Goal: Complete application form: Complete application form

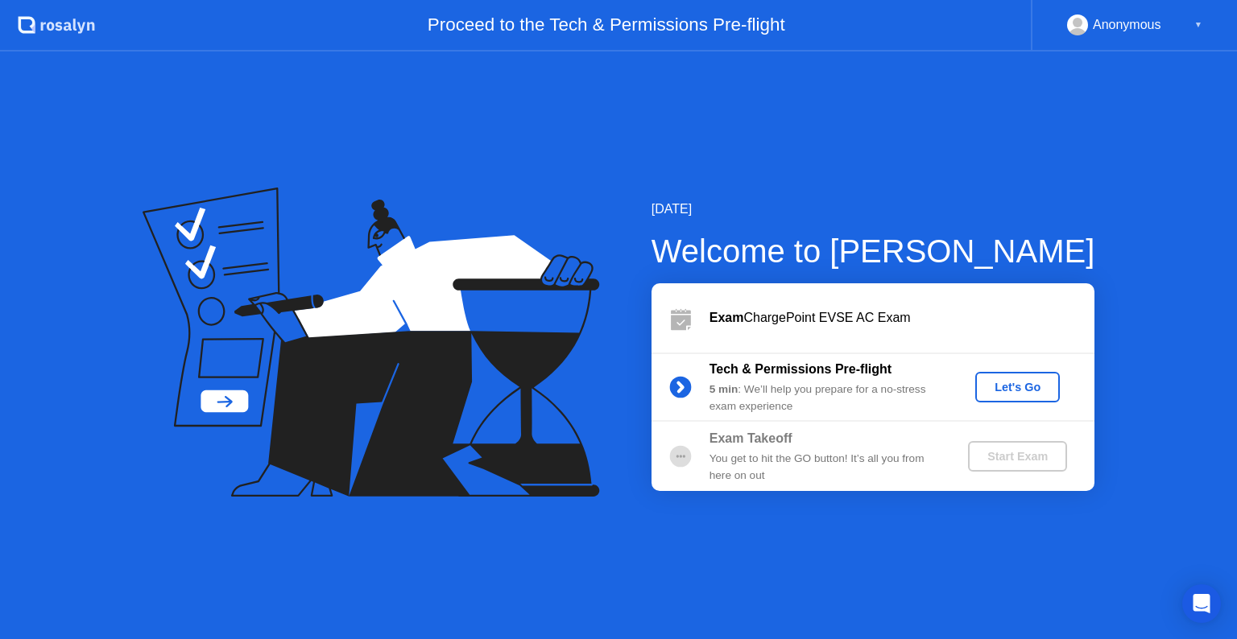
click at [1018, 384] on div "Let's Go" at bounding box center [1017, 387] width 72 height 13
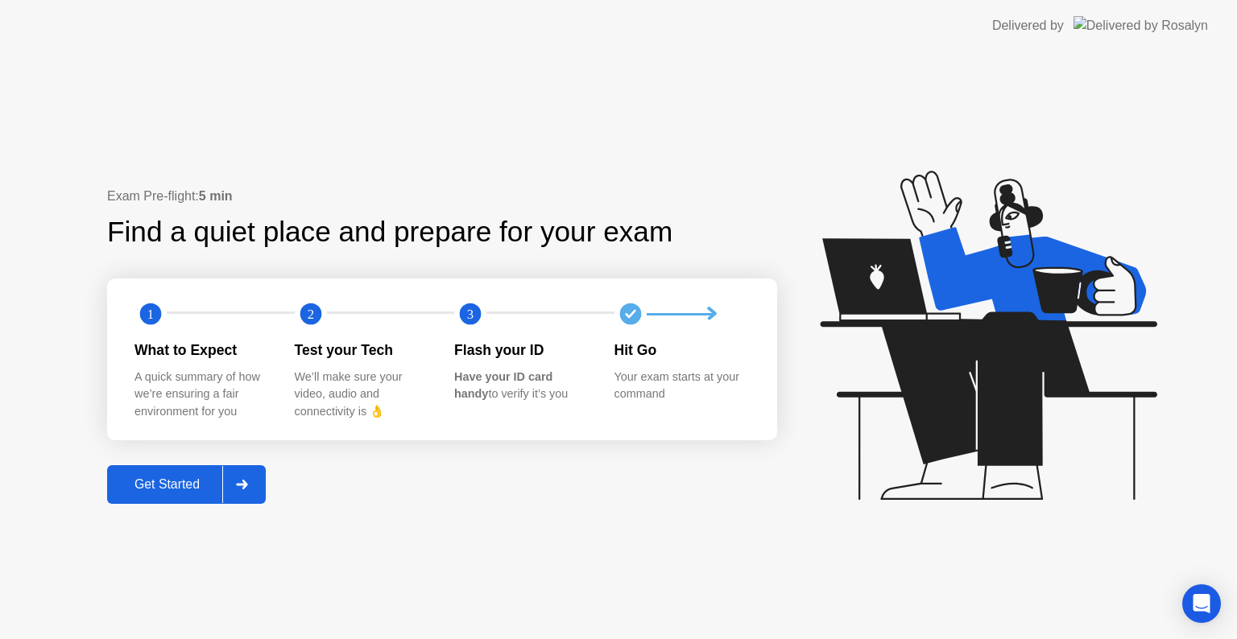
click at [253, 488] on div at bounding box center [241, 484] width 39 height 37
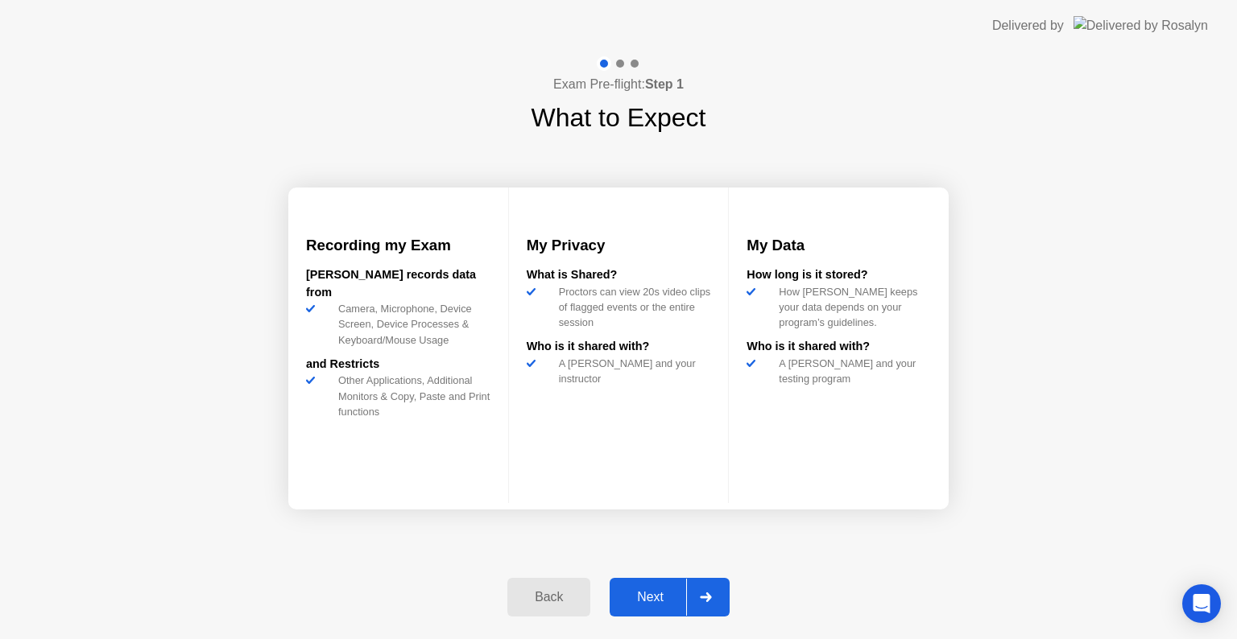
click at [707, 593] on icon at bounding box center [706, 598] width 12 height 10
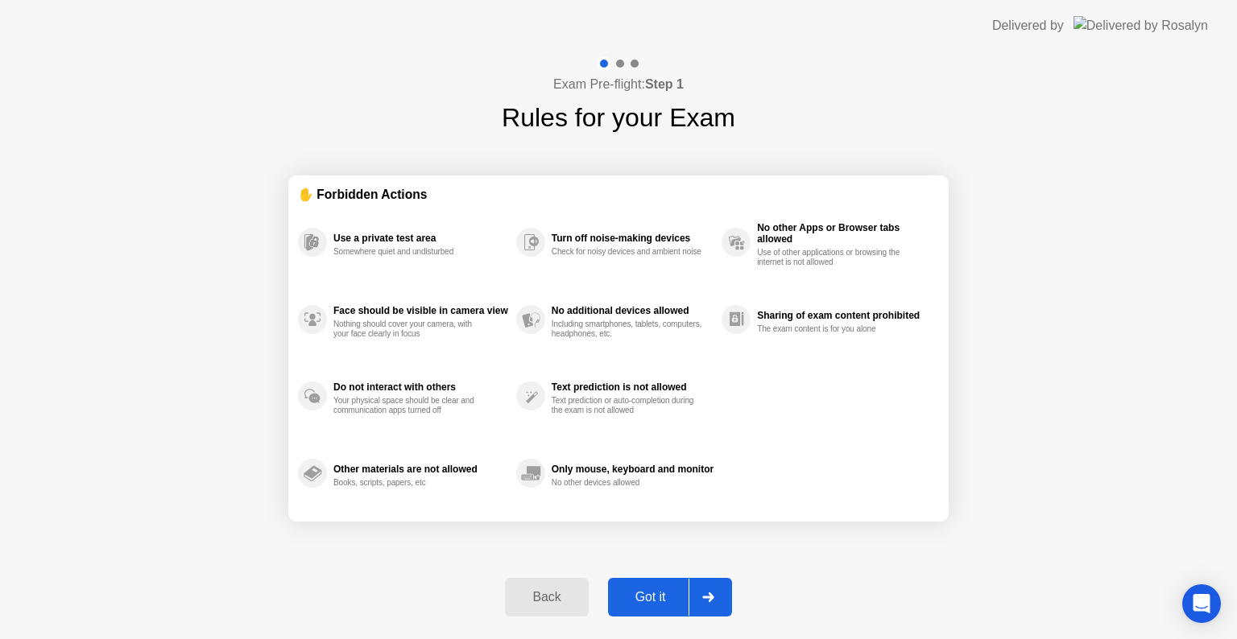
click at [715, 590] on div at bounding box center [707, 597] width 39 height 37
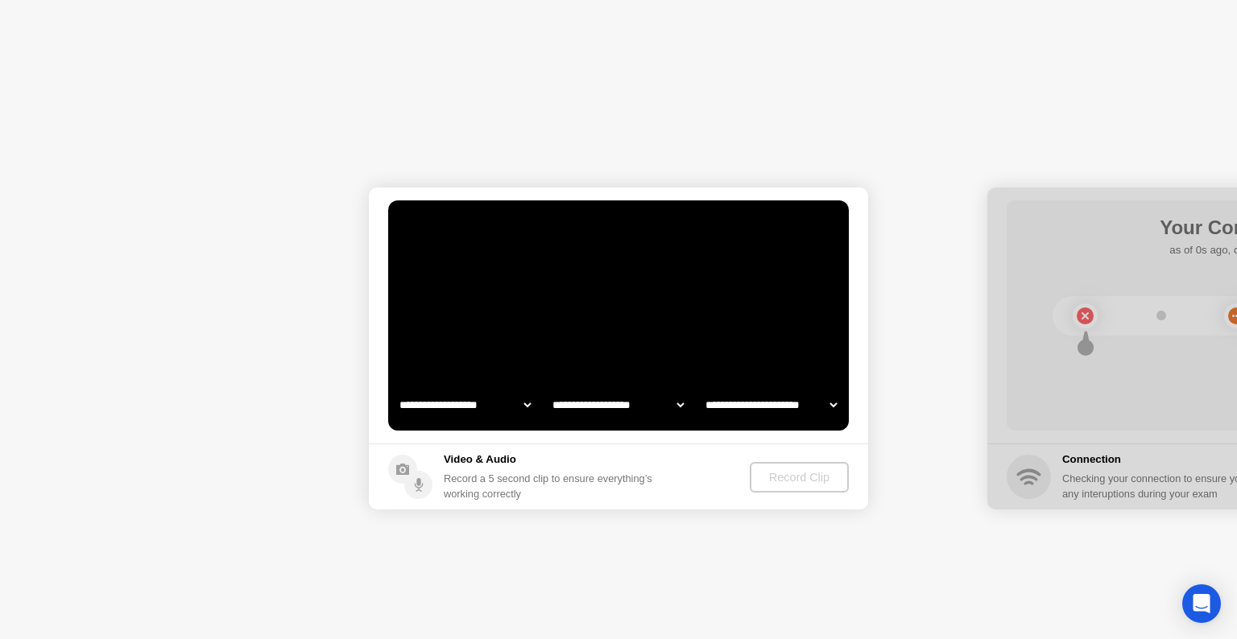
select select "**********"
select select "*******"
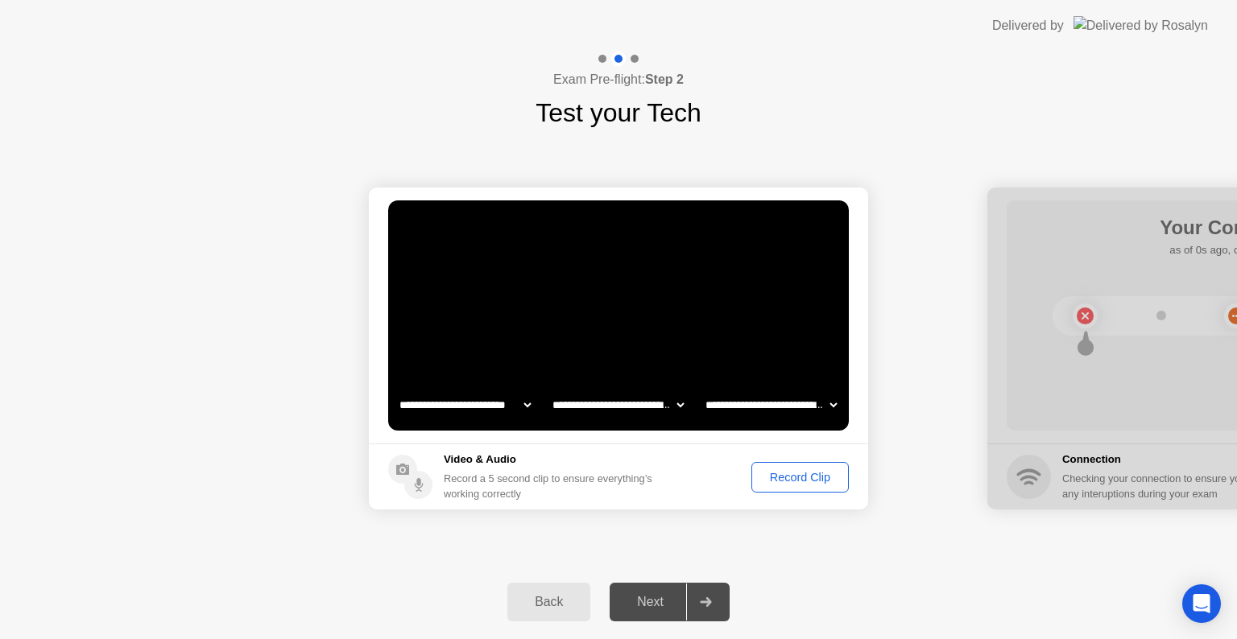
click at [783, 471] on div "Record Clip" at bounding box center [800, 477] width 86 height 13
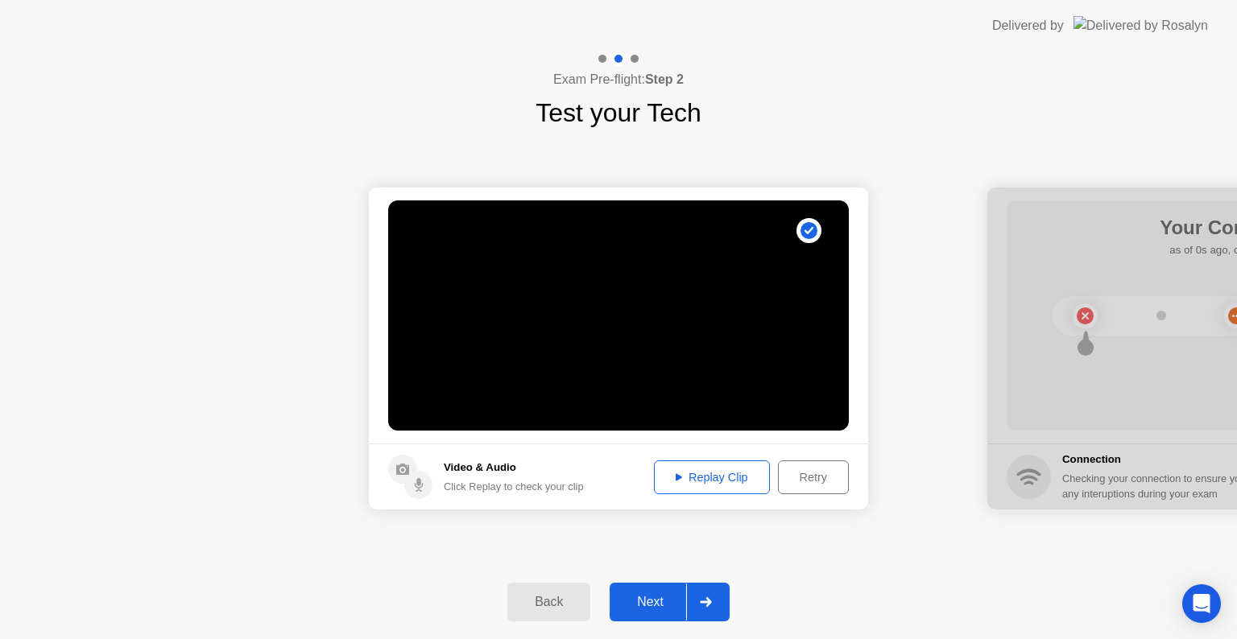
click at [713, 477] on div "Replay Clip" at bounding box center [711, 477] width 105 height 13
click at [712, 477] on div "Replay Clip" at bounding box center [711, 477] width 105 height 13
click at [805, 480] on div "Retry" at bounding box center [813, 477] width 60 height 13
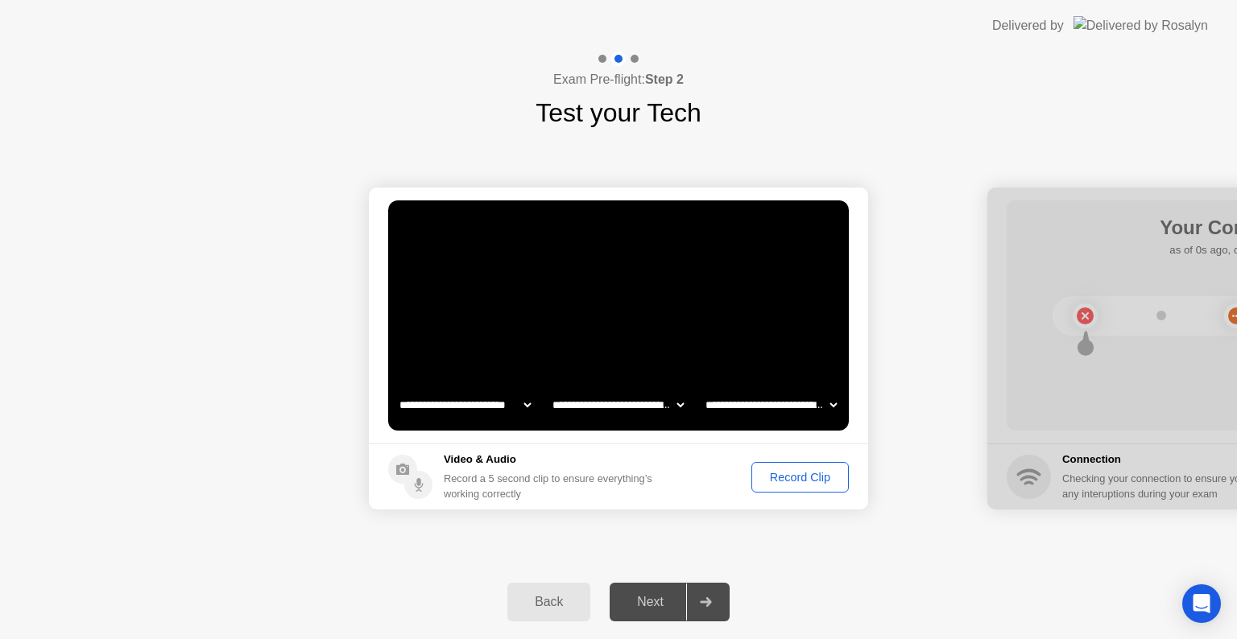
click at [805, 480] on div "Record Clip" at bounding box center [800, 477] width 86 height 13
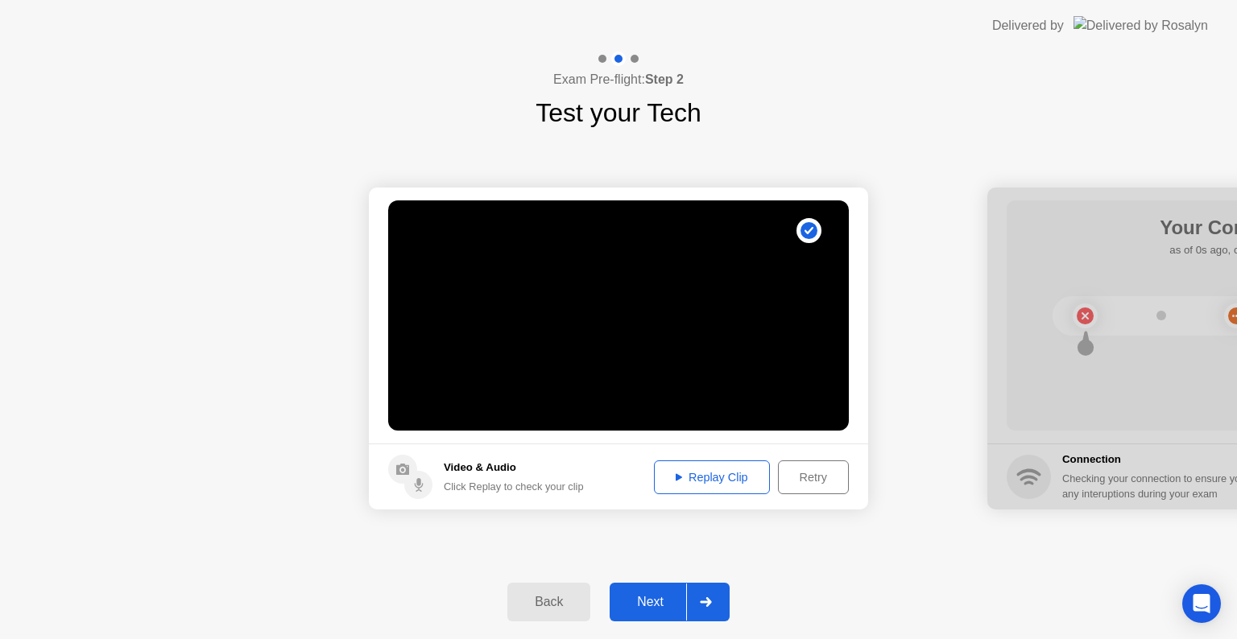
click at [709, 603] on icon at bounding box center [705, 602] width 11 height 10
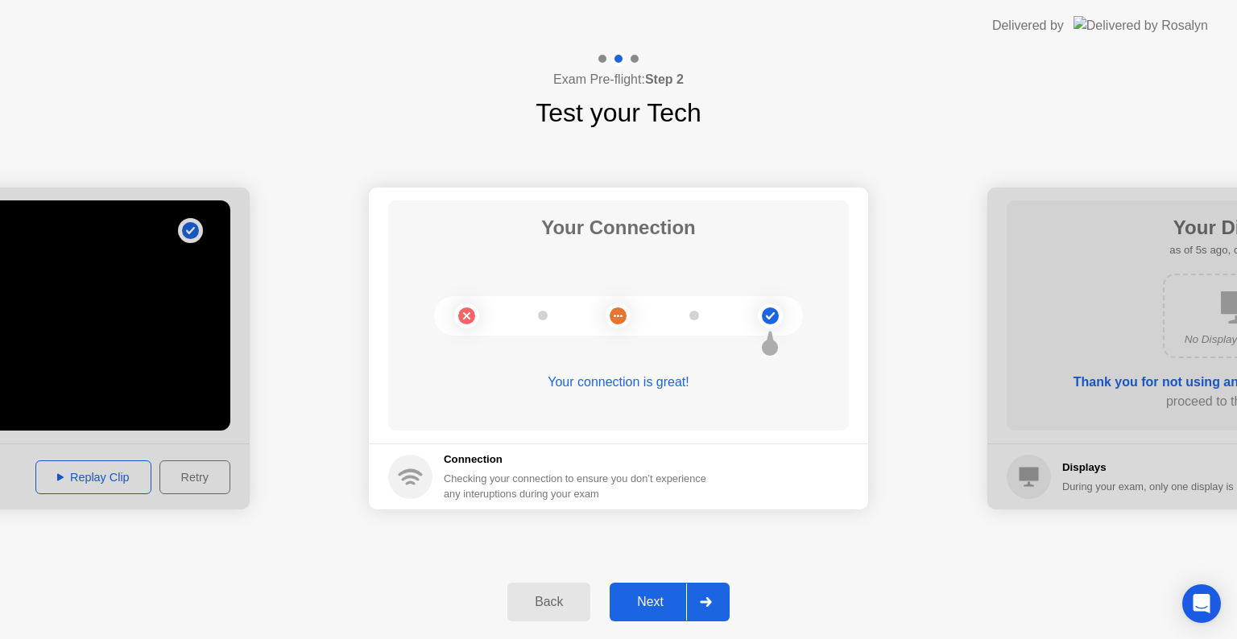
click at [719, 597] on div at bounding box center [705, 602] width 39 height 37
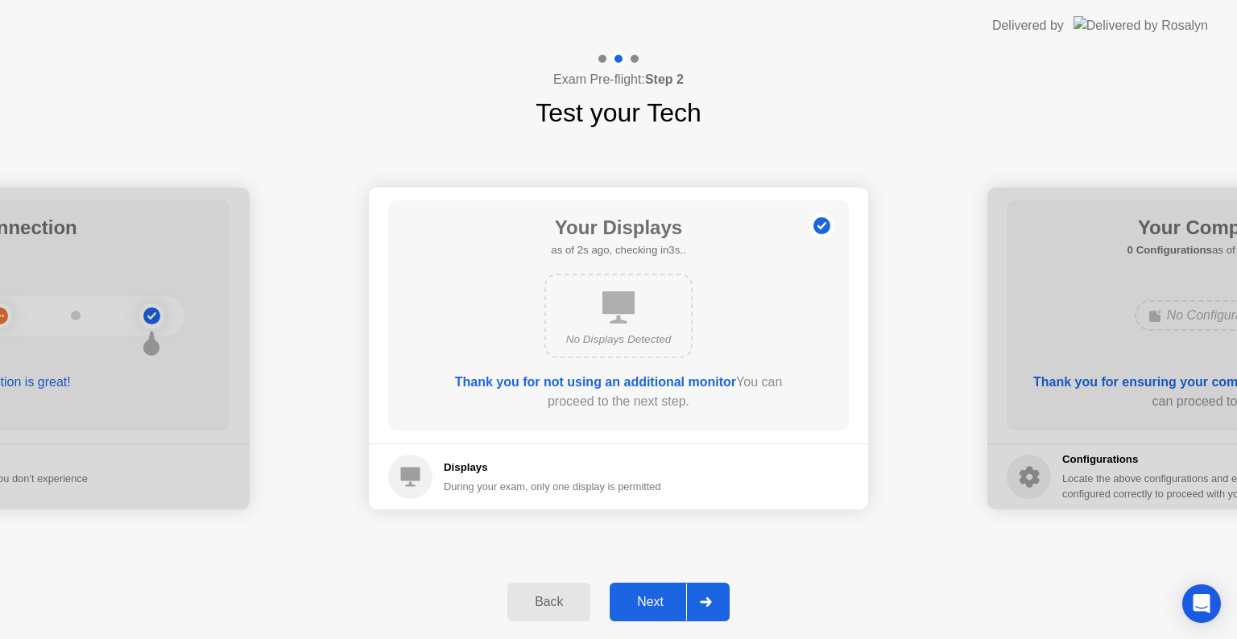
click at [706, 590] on div at bounding box center [705, 602] width 39 height 37
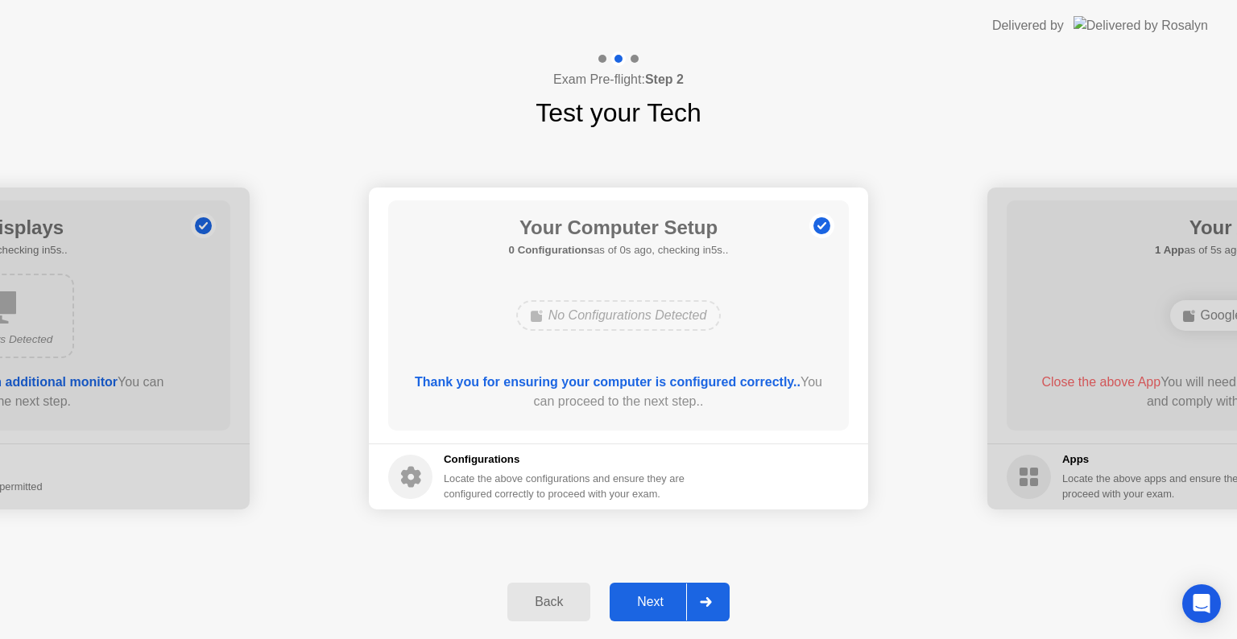
click at [708, 590] on div at bounding box center [705, 602] width 39 height 37
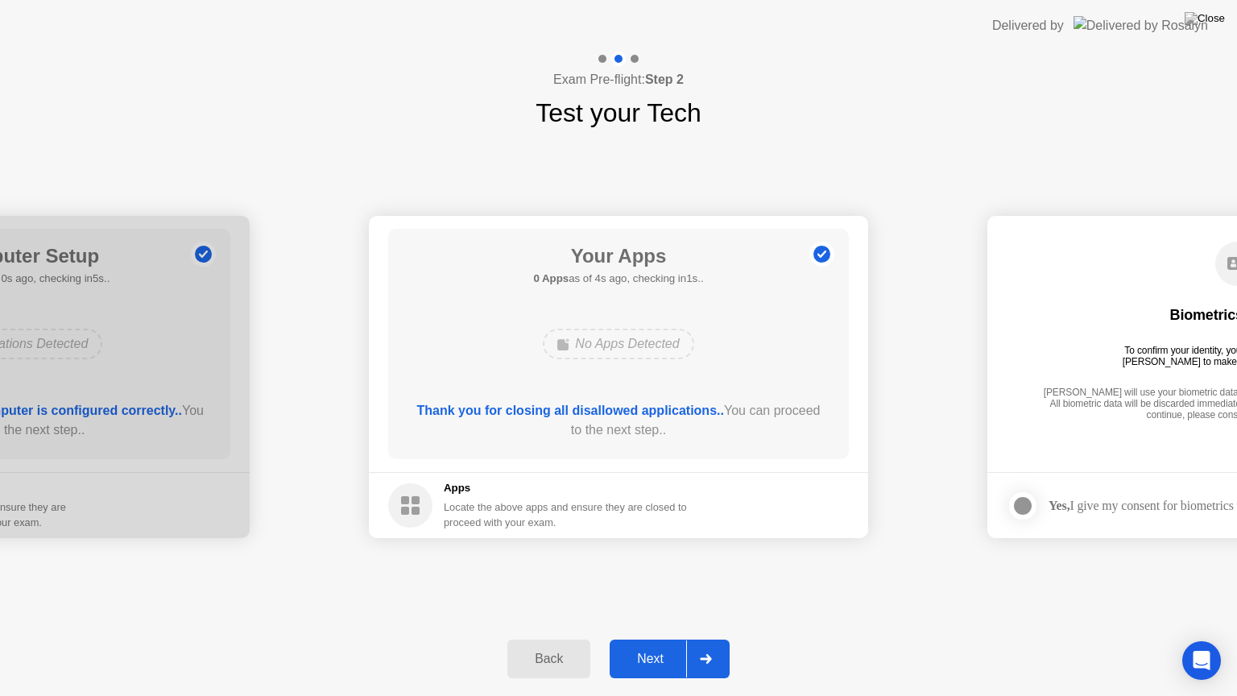
click at [718, 638] on div at bounding box center [705, 658] width 39 height 37
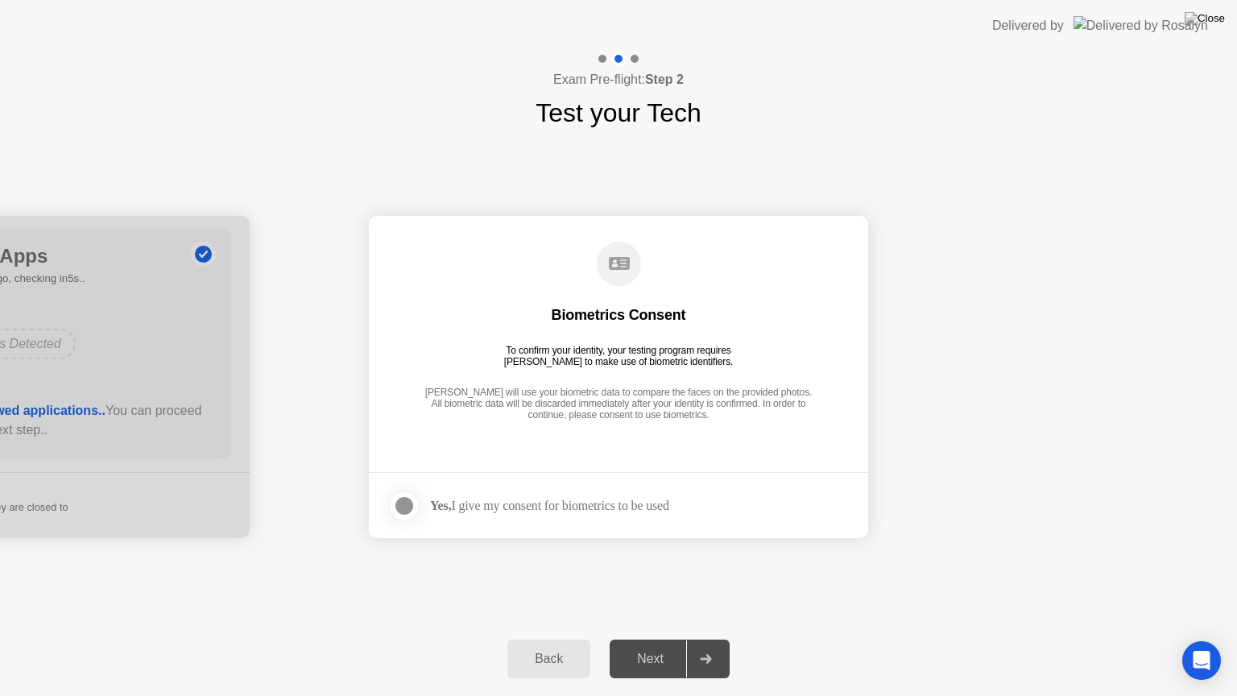
click at [407, 506] on div at bounding box center [404, 505] width 19 height 19
click at [714, 638] on div at bounding box center [705, 658] width 39 height 37
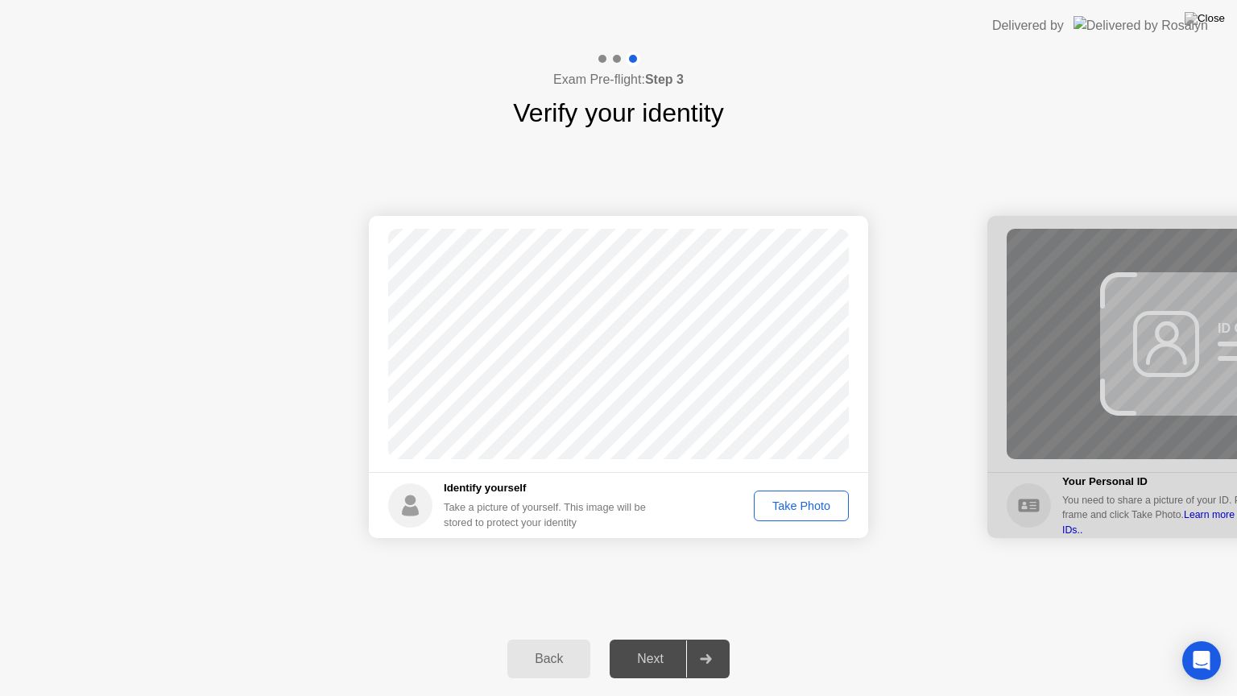
click at [811, 510] on div "Take Photo" at bounding box center [801, 505] width 84 height 13
click at [718, 638] on div at bounding box center [705, 658] width 39 height 37
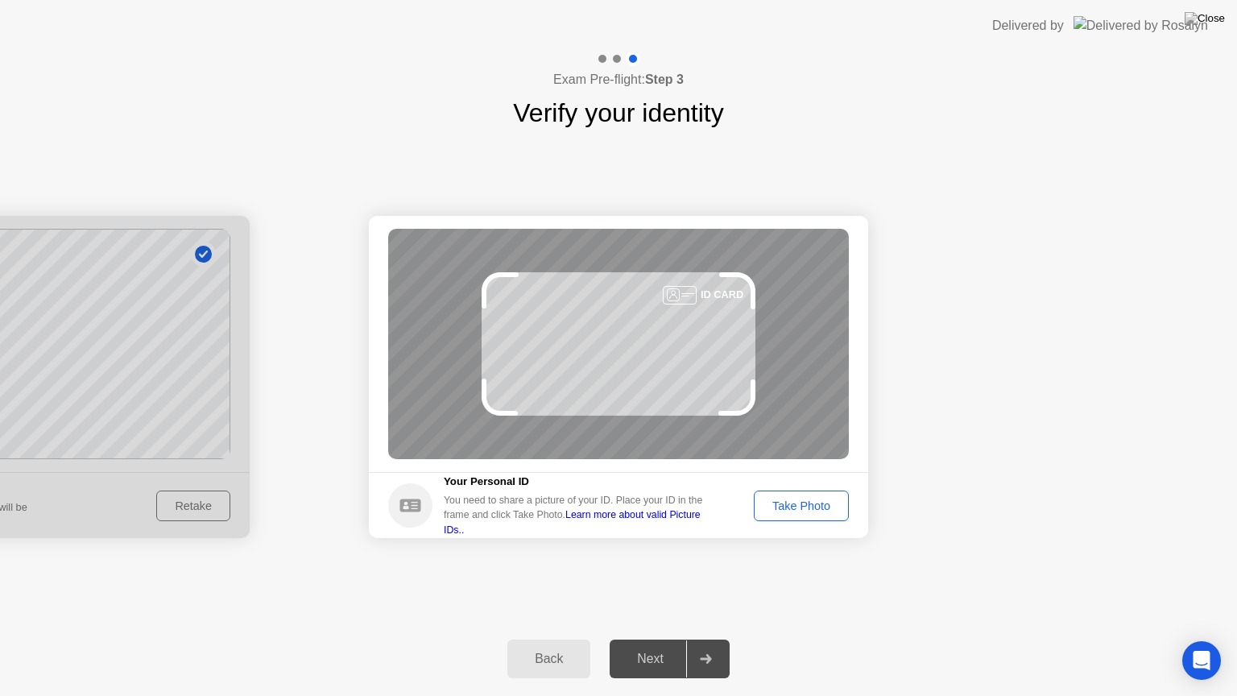
click at [806, 510] on div "Take Photo" at bounding box center [801, 505] width 84 height 13
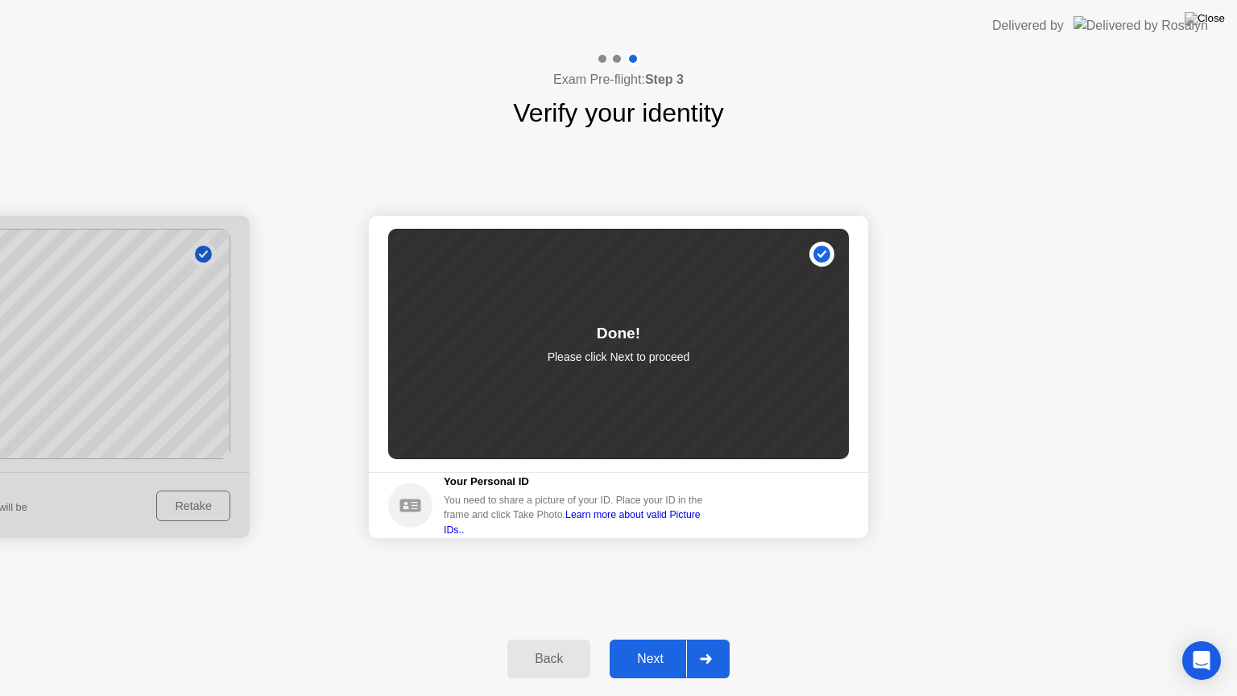
click at [704, 638] on div at bounding box center [705, 658] width 39 height 37
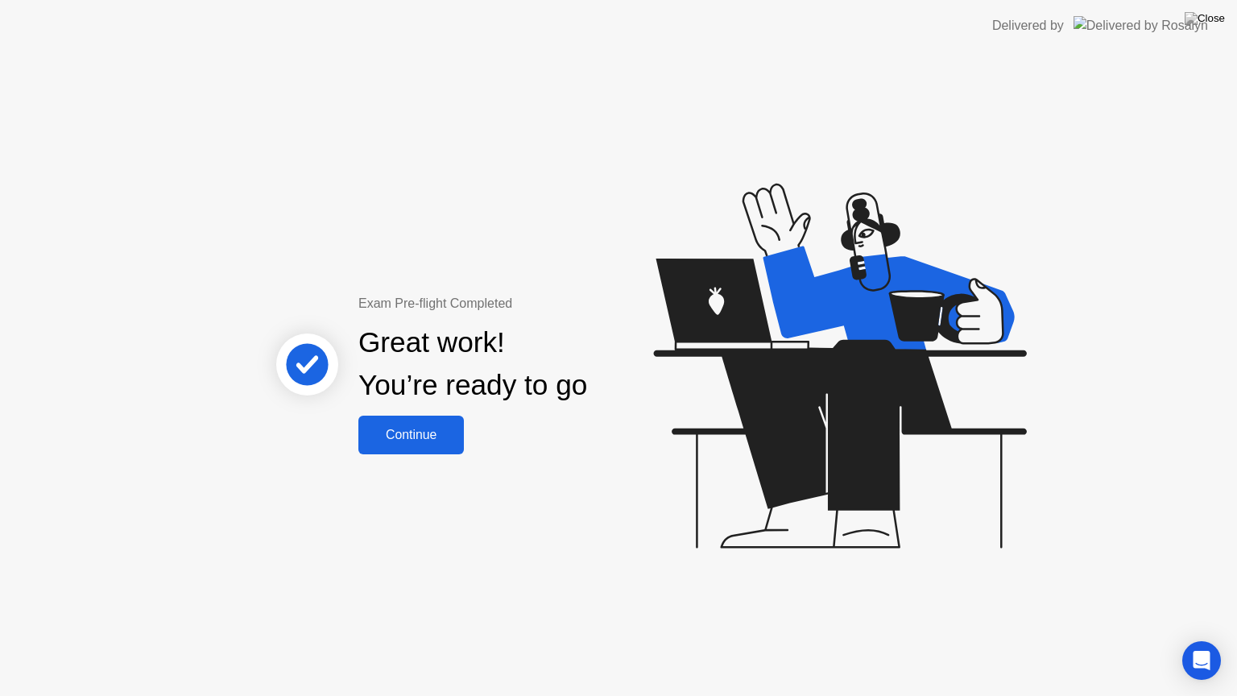
click at [428, 432] on div "Continue" at bounding box center [411, 435] width 96 height 14
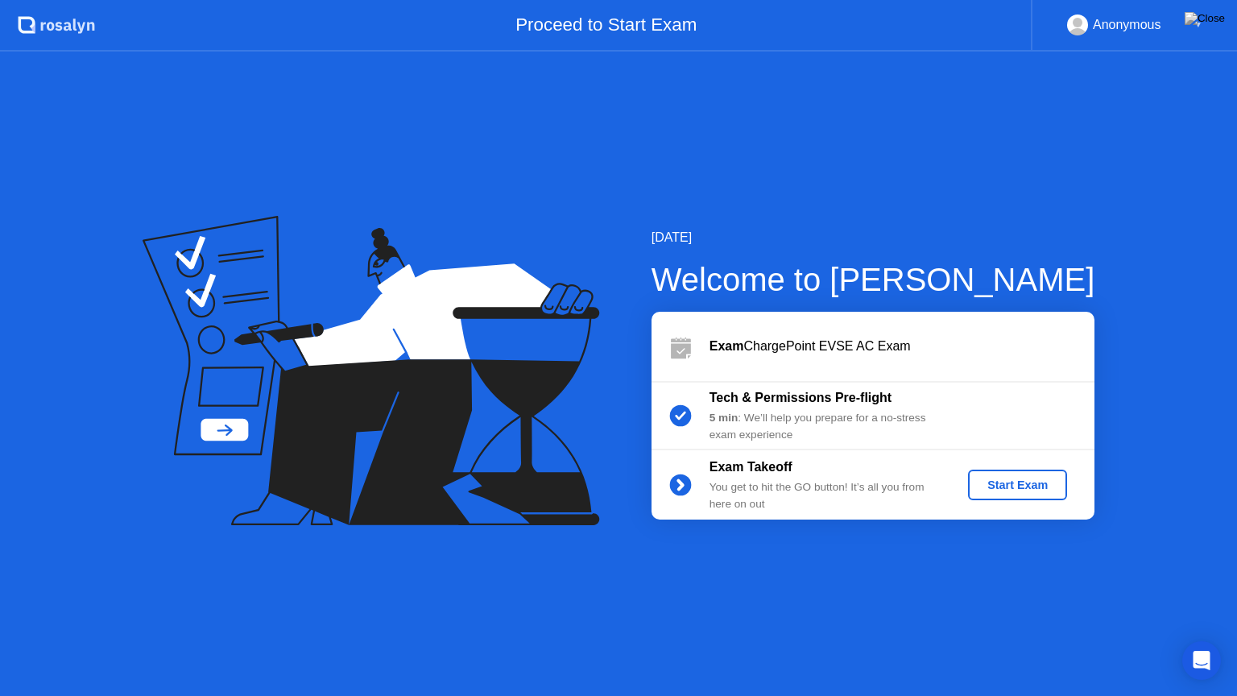
click at [1195, 27] on div "▼" at bounding box center [1198, 24] width 8 height 21
click at [1198, 24] on div "▼" at bounding box center [1198, 24] width 8 height 21
click at [1068, 27] on rect at bounding box center [1077, 28] width 27 height 23
click at [1219, 19] on img at bounding box center [1204, 18] width 40 height 13
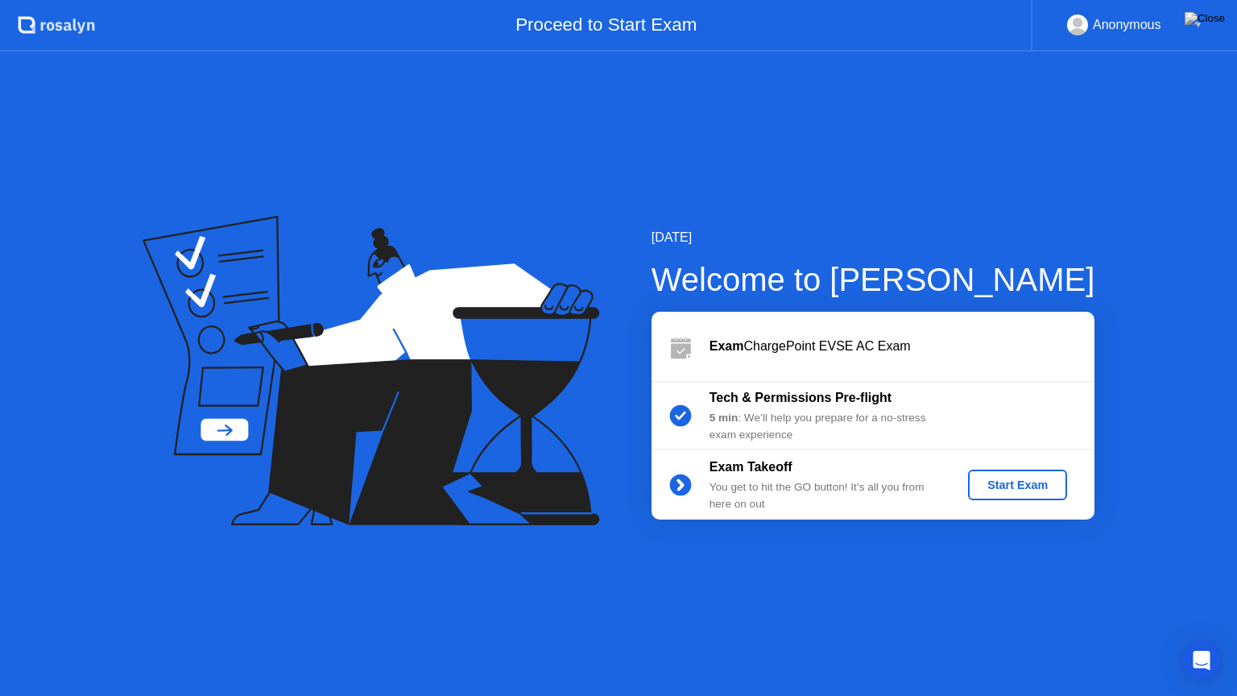
click at [35, 27] on icon ".st0{fill:#f0f8ff;} .st1{fill:#d4e3ff;} .st2{fill:#b4c2ff;} background" at bounding box center [56, 25] width 77 height 26
click at [1217, 25] on img at bounding box center [1204, 18] width 40 height 13
